Goal: Task Accomplishment & Management: Manage account settings

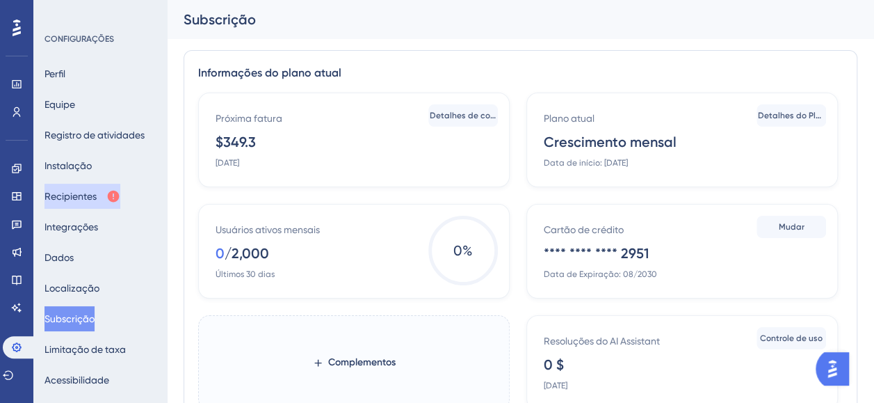
drag, startPoint x: 111, startPoint y: 196, endPoint x: 169, endPoint y: 191, distance: 58.0
click at [112, 195] on button "Recipientes" at bounding box center [83, 196] width 76 height 25
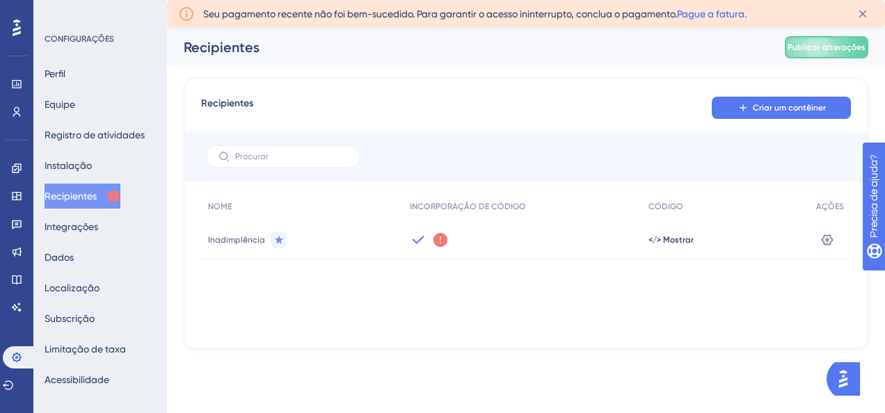
click at [719, 15] on link "Pague a fatura." at bounding box center [712, 13] width 70 height 11
click at [869, 14] on icon at bounding box center [862, 14] width 14 height 14
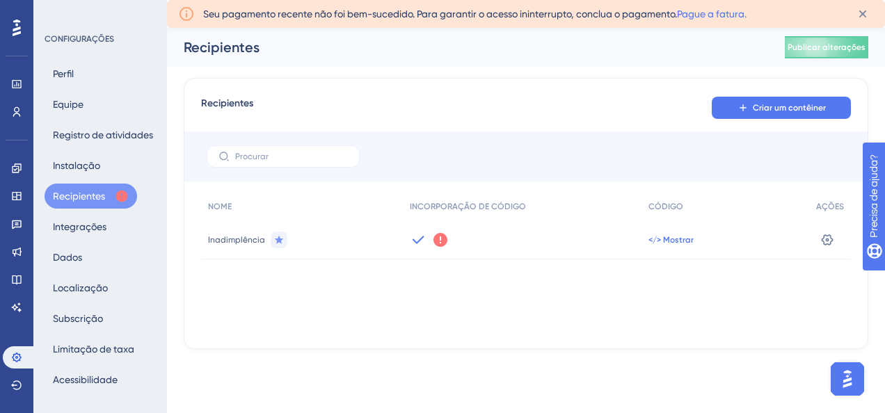
click at [668, 234] on span "</> Mostrar" at bounding box center [670, 239] width 45 height 11
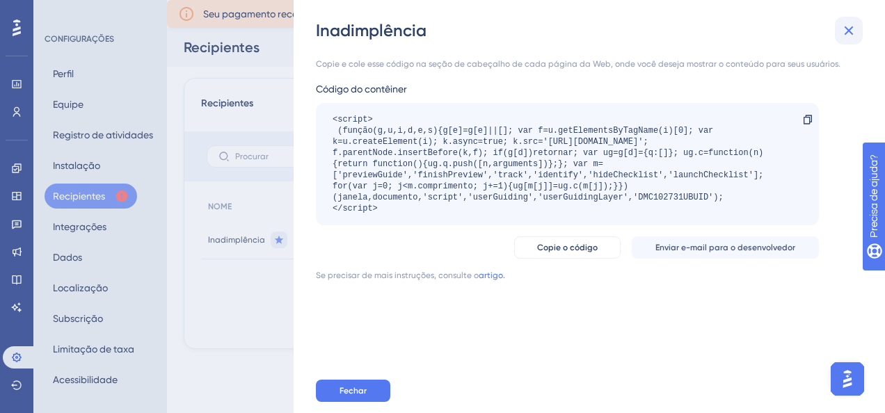
click at [845, 33] on icon at bounding box center [848, 30] width 9 height 9
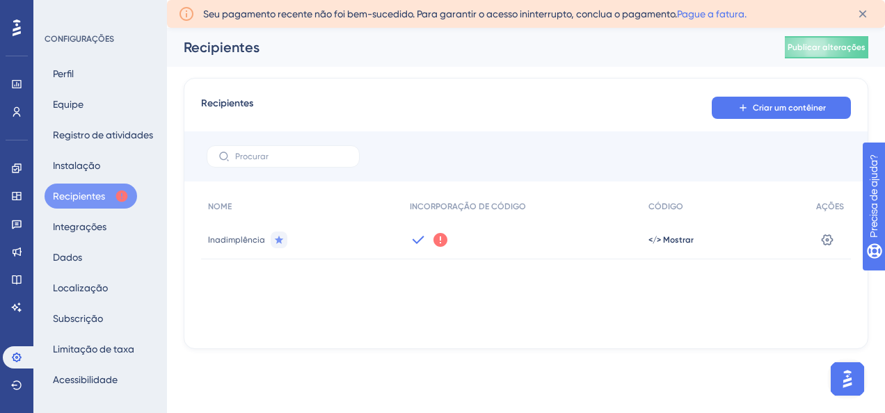
click at [445, 235] on icon at bounding box center [440, 240] width 17 height 17
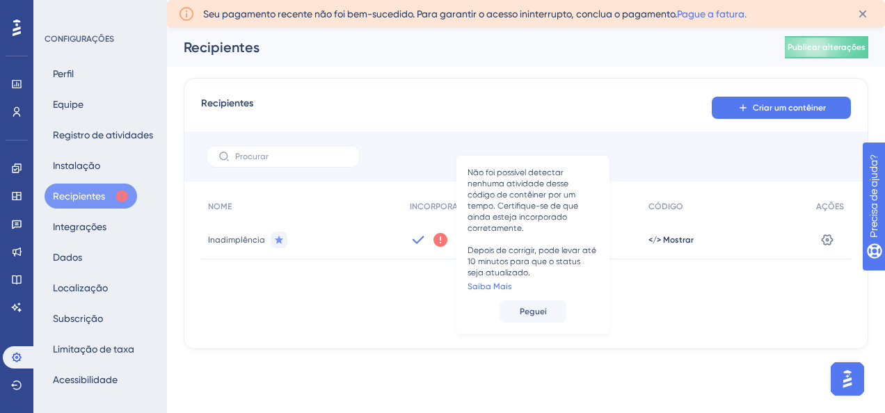
click at [421, 101] on div "Recipientes Criar um contêiner" at bounding box center [526, 107] width 650 height 25
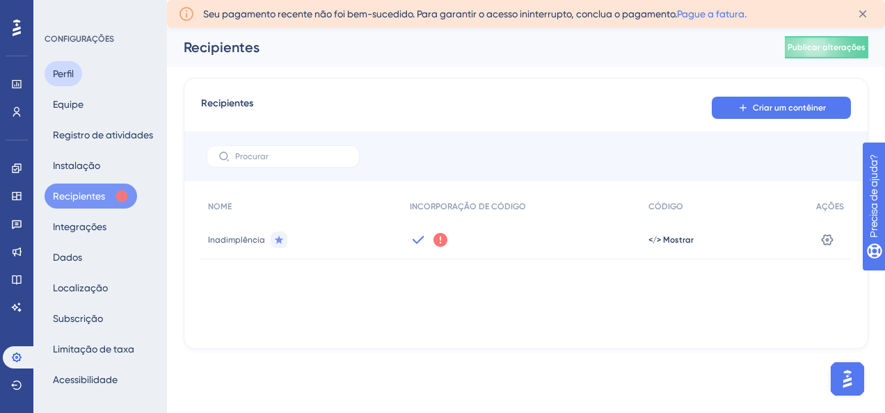
click at [78, 72] on button "Perfil" at bounding box center [64, 73] width 38 height 25
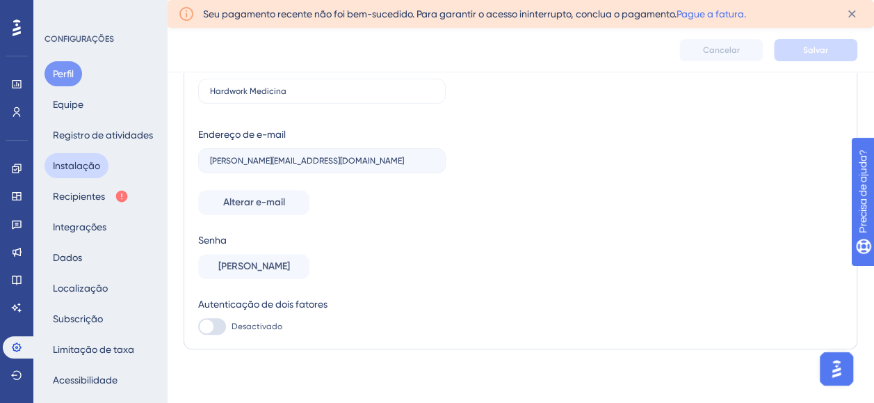
scroll to position [146, 0]
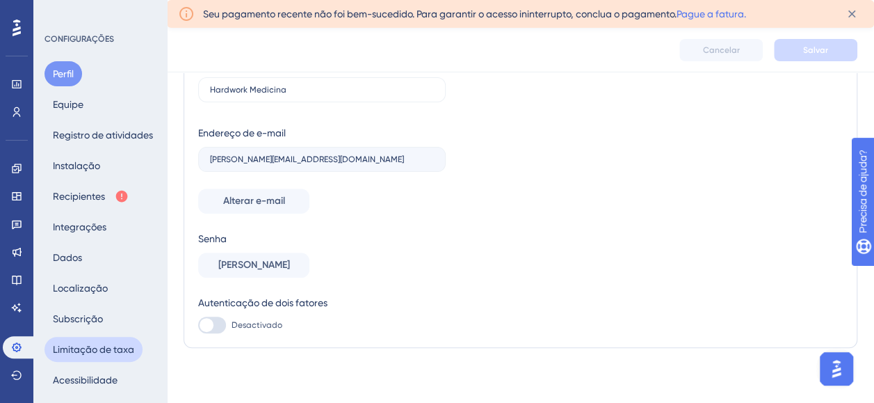
click at [102, 353] on button "Limitação de taxa" at bounding box center [94, 349] width 98 height 25
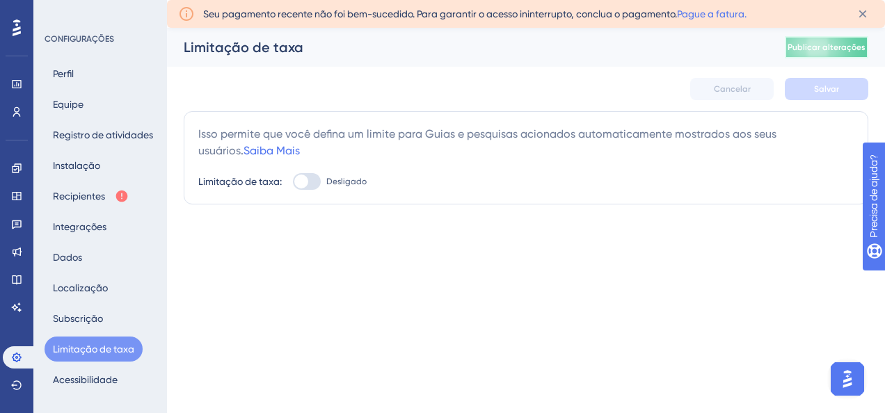
click at [812, 51] on span "Publicar alterações" at bounding box center [826, 47] width 78 height 11
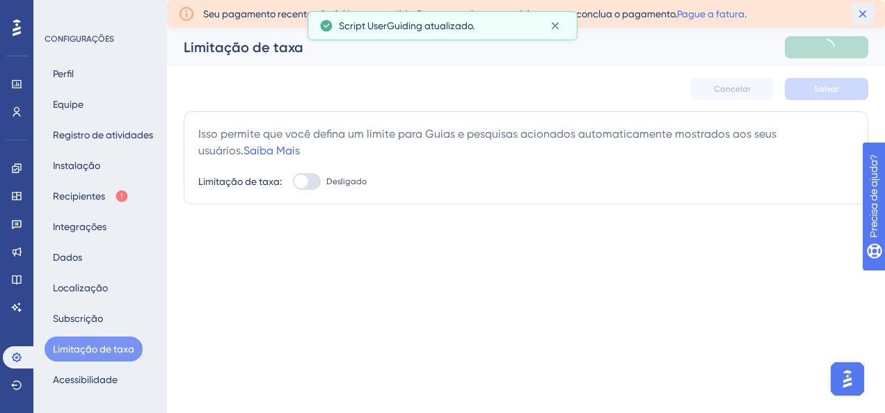
click at [863, 8] on icon at bounding box center [862, 14] width 14 height 14
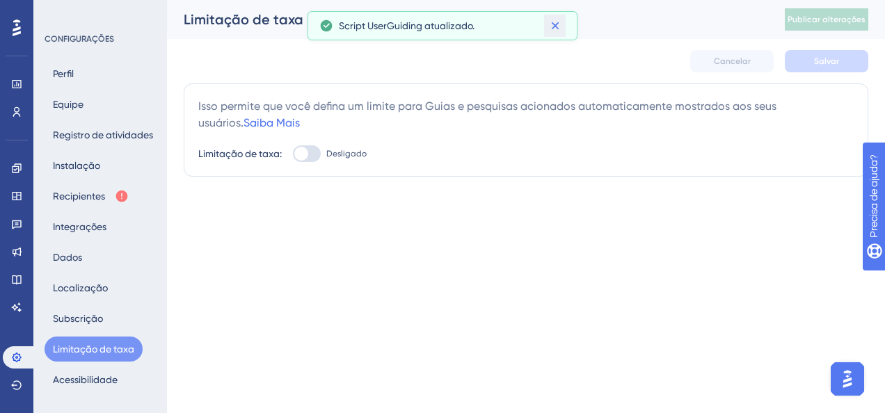
drag, startPoint x: 556, startPoint y: 30, endPoint x: 602, endPoint y: 77, distance: 65.4
click at [556, 29] on icon at bounding box center [555, 26] width 14 height 14
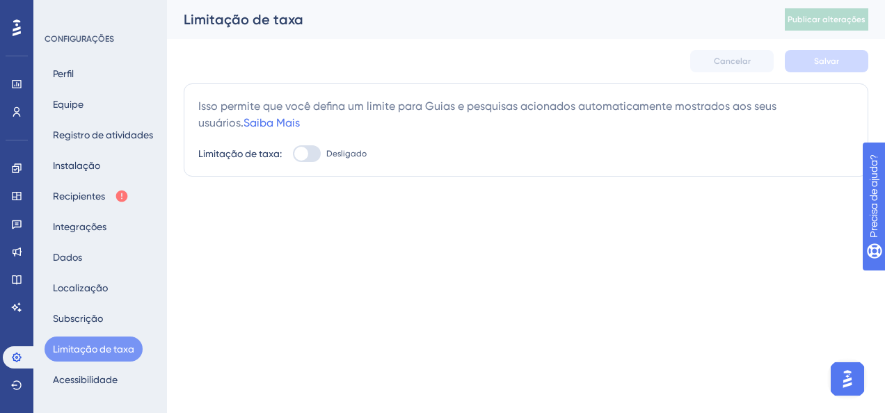
click at [83, 35] on div "CONFIGURAÇÕES" at bounding box center [101, 38] width 113 height 11
click at [69, 110] on button "Equipe" at bounding box center [68, 104] width 47 height 25
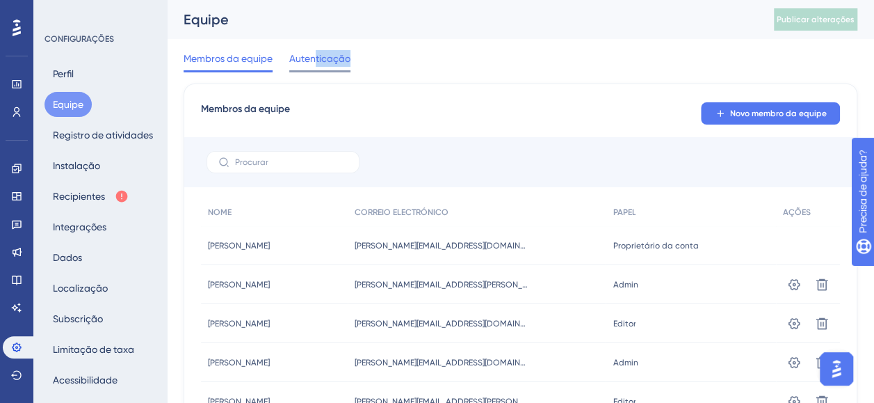
click at [317, 68] on div "Autenticação" at bounding box center [319, 61] width 61 height 22
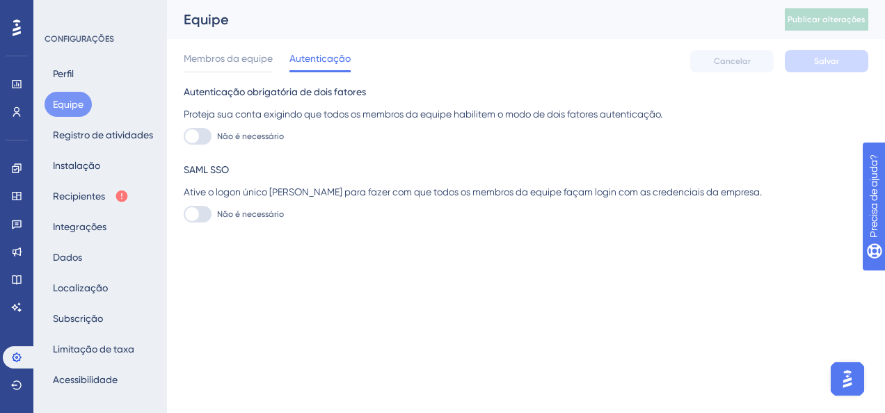
drag, startPoint x: 83, startPoint y: 33, endPoint x: 81, endPoint y: 40, distance: 7.3
click at [84, 33] on div "CONFIGURAÇÕES" at bounding box center [101, 38] width 113 height 11
click at [64, 74] on button "Perfil" at bounding box center [64, 73] width 38 height 25
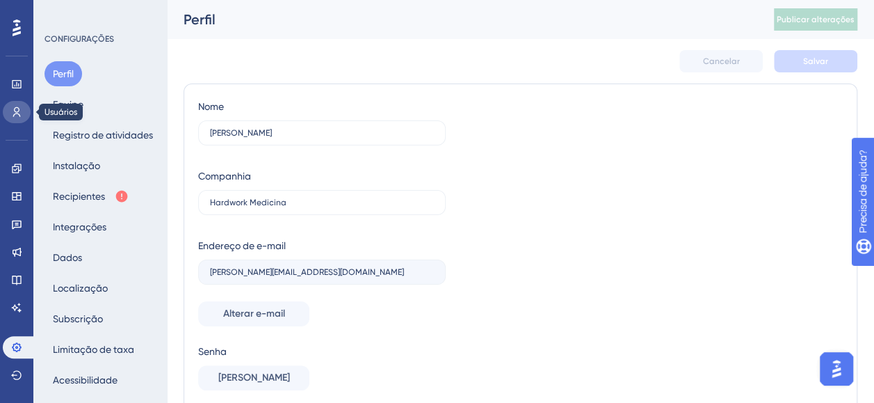
click at [17, 113] on icon at bounding box center [17, 112] width 8 height 10
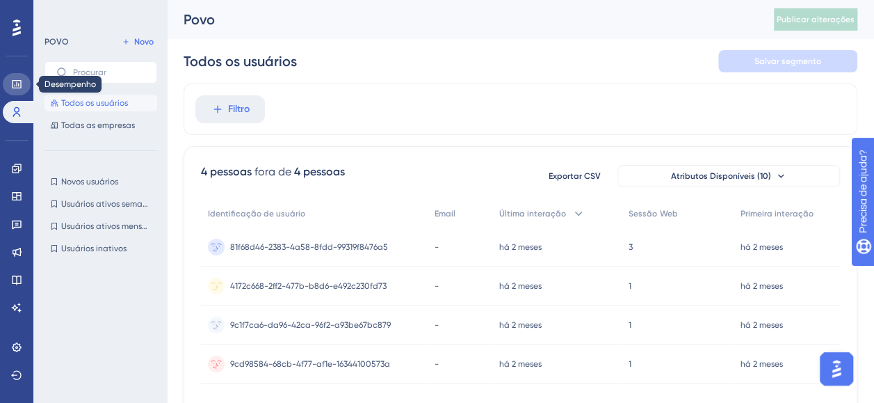
click at [19, 80] on icon at bounding box center [16, 84] width 9 height 8
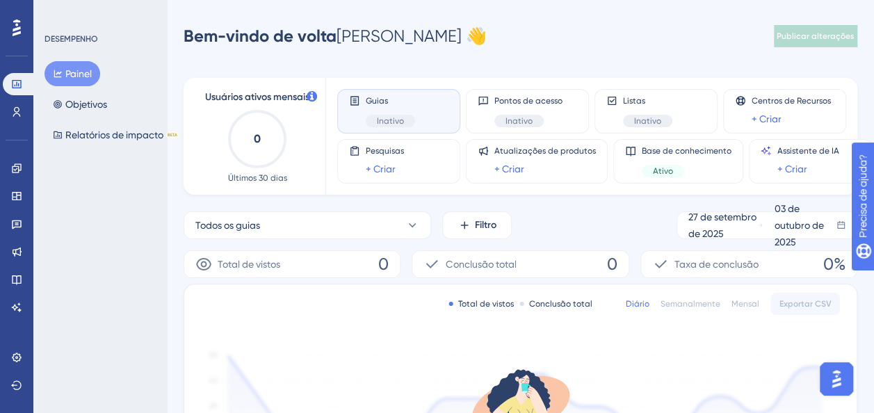
click at [17, 23] on icon at bounding box center [17, 27] width 8 height 17
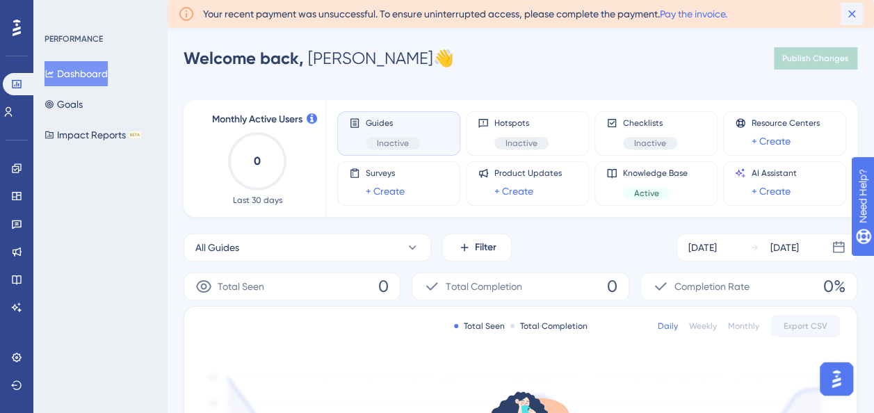
click at [860, 18] on button at bounding box center [852, 14] width 22 height 22
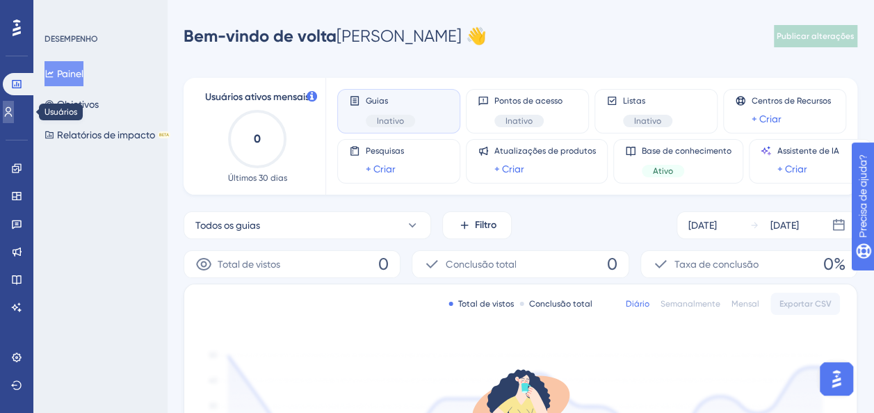
click at [14, 112] on icon at bounding box center [8, 111] width 11 height 11
